Goal: Task Accomplishment & Management: Manage account settings

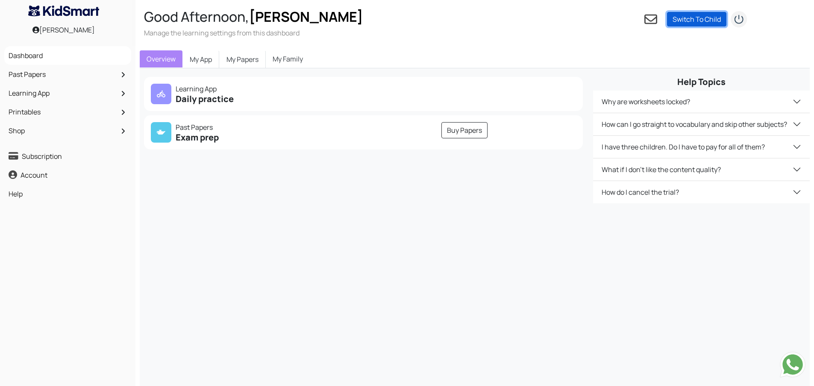
click at [721, 13] on link "Switch To Child" at bounding box center [696, 19] width 59 height 15
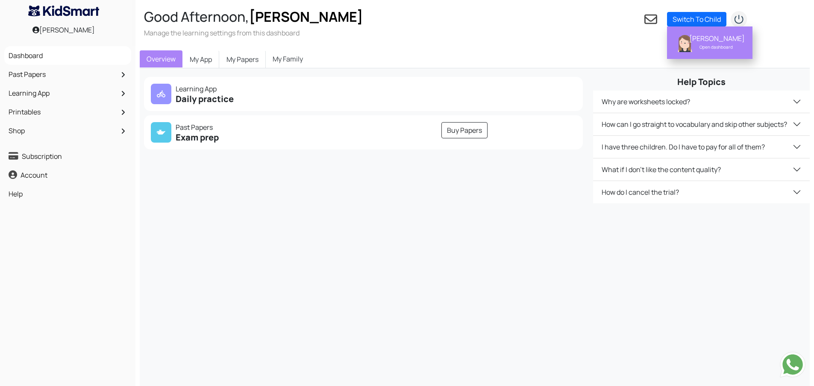
click at [712, 37] on div "[PERSON_NAME]" at bounding box center [716, 38] width 54 height 9
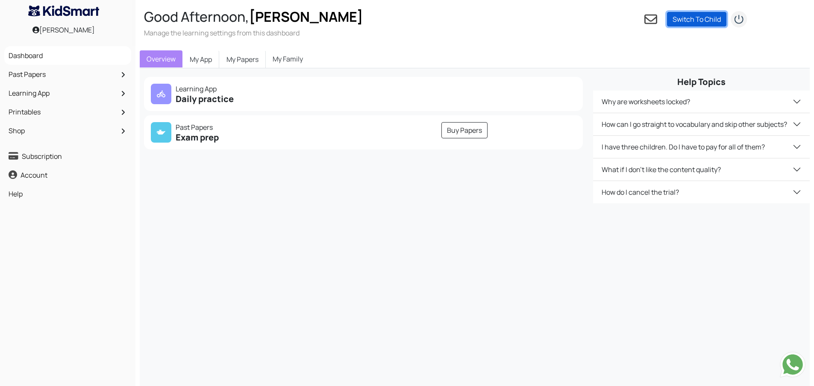
click at [684, 22] on link "Switch To Child" at bounding box center [696, 19] width 59 height 15
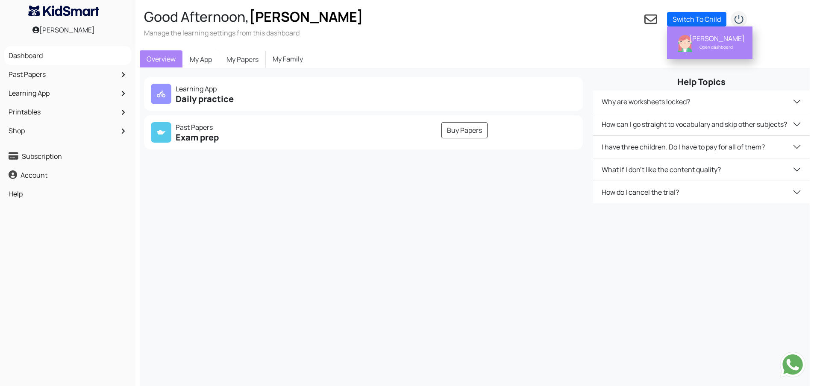
click at [721, 41] on div "[PERSON_NAME]" at bounding box center [716, 38] width 54 height 9
